Goal: Find specific page/section: Find specific page/section

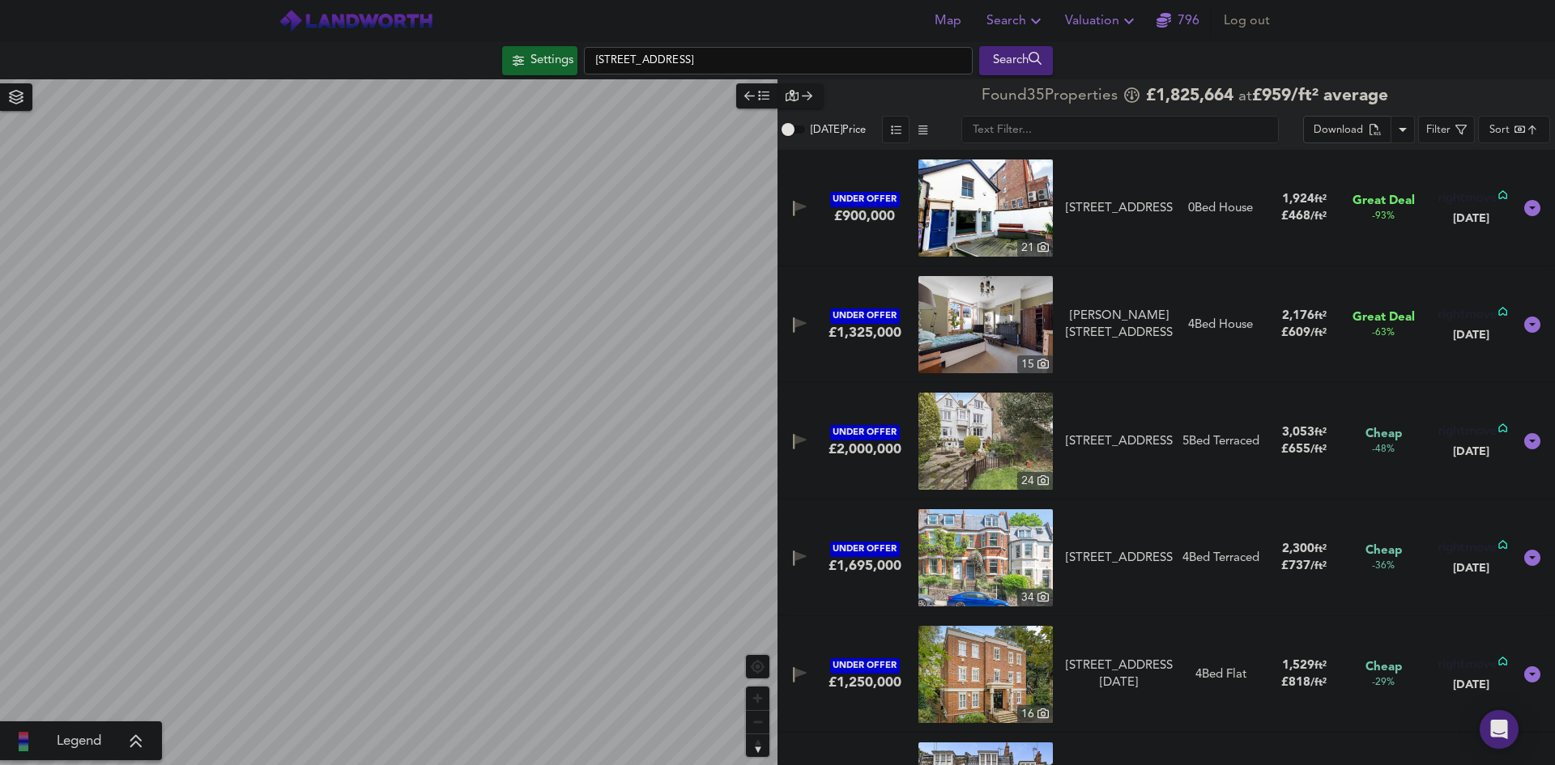
checkbox input "true"
click at [542, 57] on div "Settings" at bounding box center [552, 60] width 43 height 21
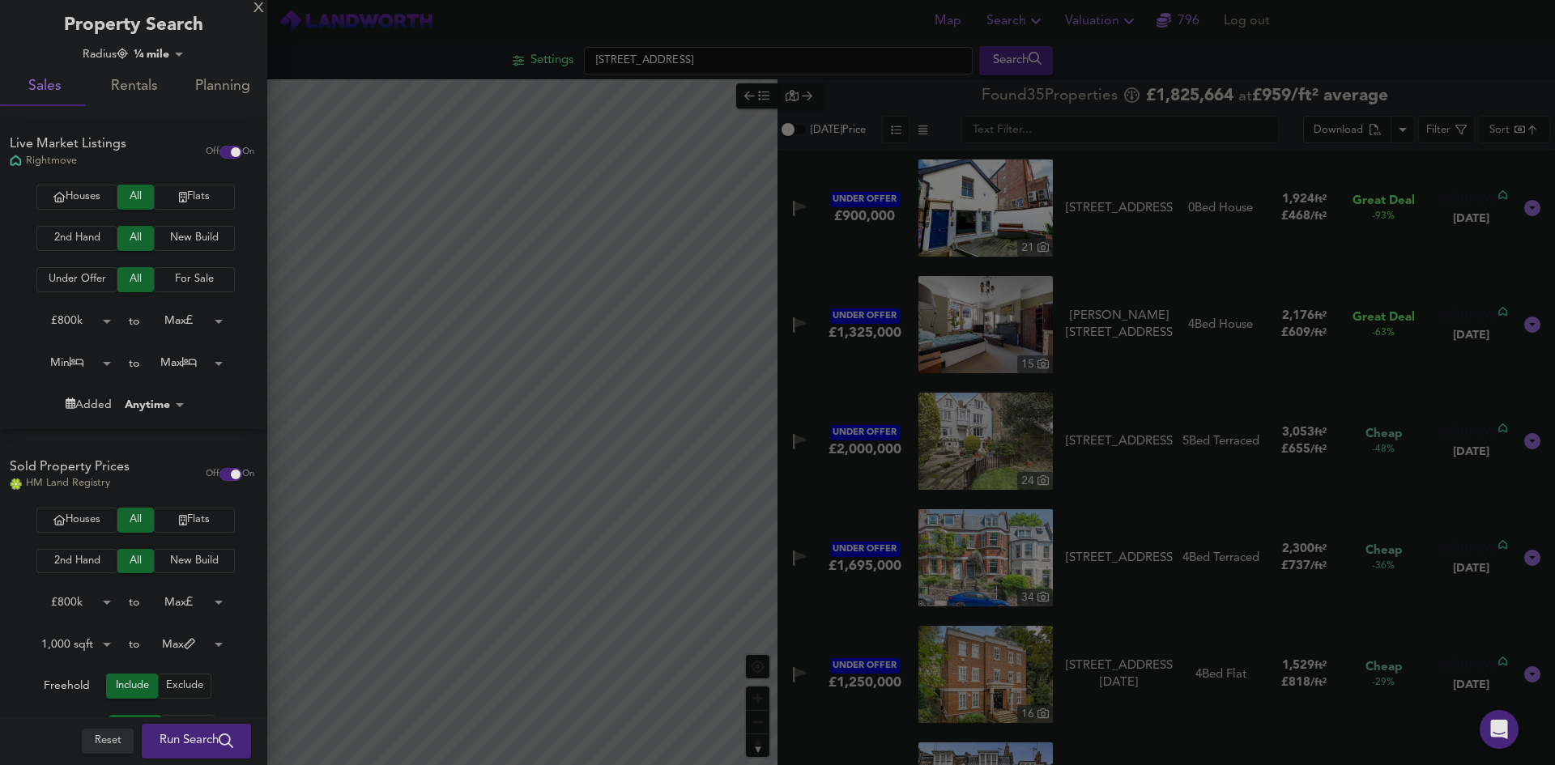
click at [543, 57] on div at bounding box center [777, 382] width 1555 height 765
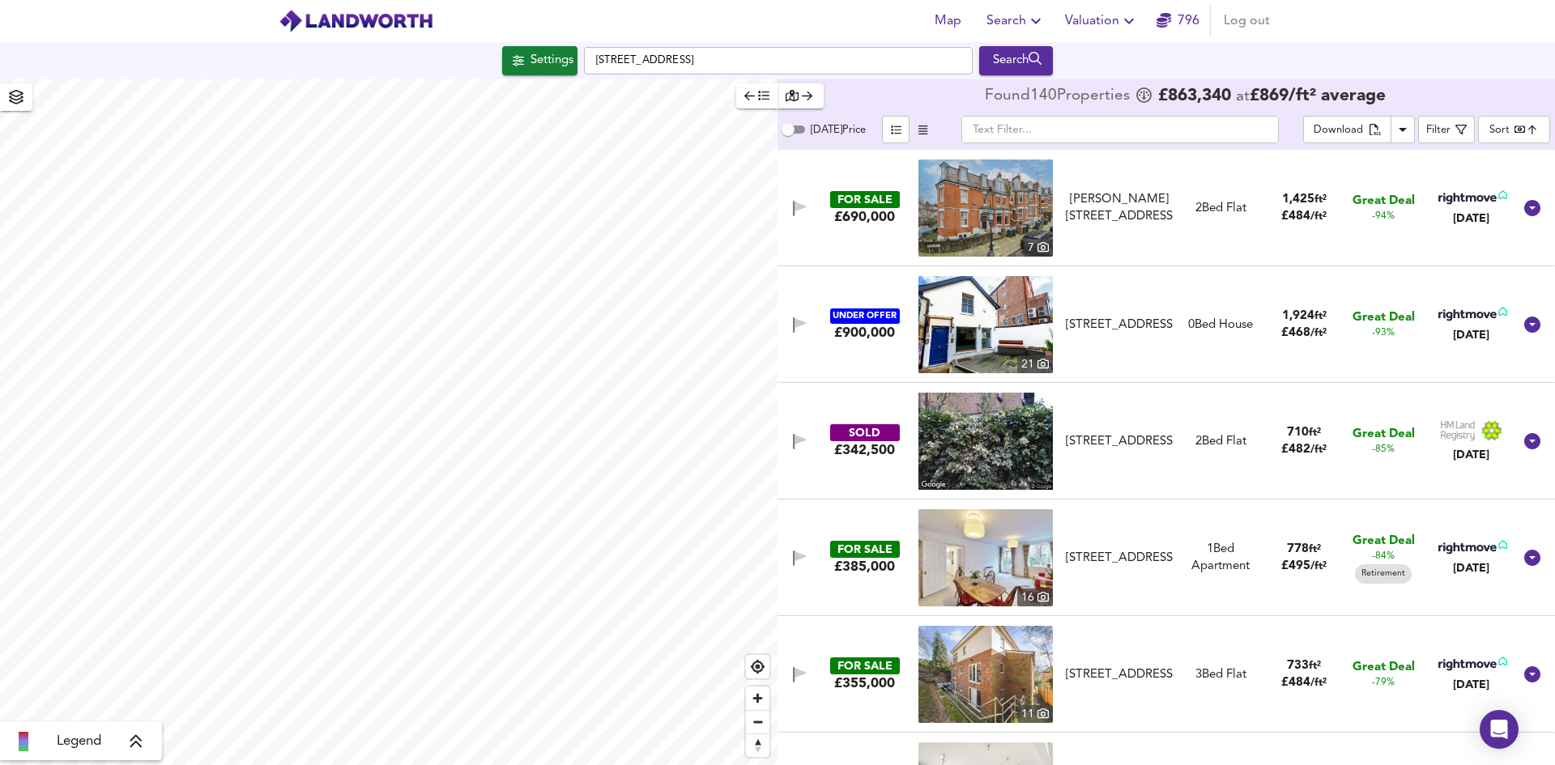
checkbox input "true"
